Goal: Navigation & Orientation: Find specific page/section

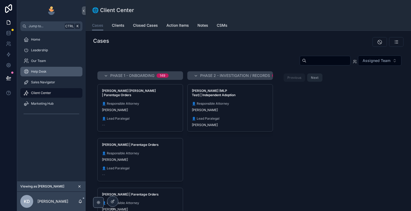
click at [60, 74] on div "Help Desk" at bounding box center [52, 71] width 56 height 9
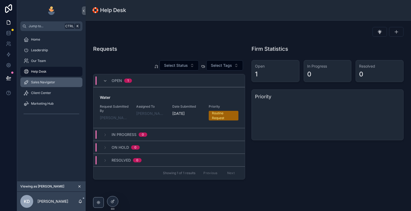
click at [55, 85] on div "Sales Navigator" at bounding box center [52, 82] width 56 height 9
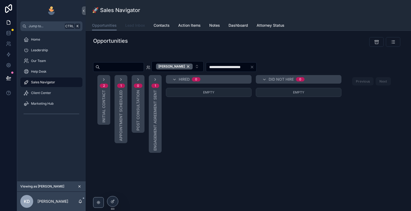
click at [132, 25] on span "Lead Inbox" at bounding box center [135, 25] width 20 height 5
